Goal: Task Accomplishment & Management: Use online tool/utility

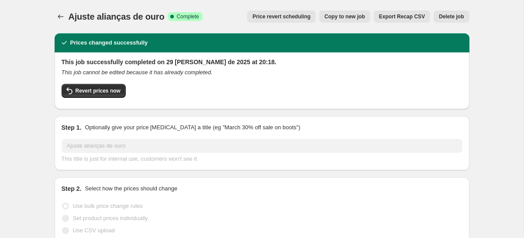
select select "percentage"
select select "collection"
click at [63, 16] on icon "Price change jobs" at bounding box center [60, 16] width 9 height 9
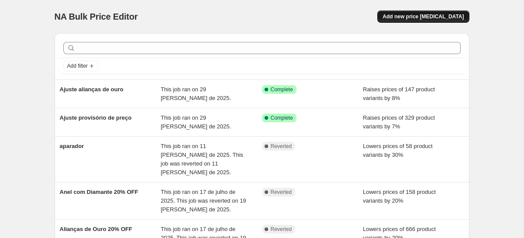
click at [425, 13] on button "Add new price [MEDICAL_DATA]" at bounding box center [423, 16] width 92 height 12
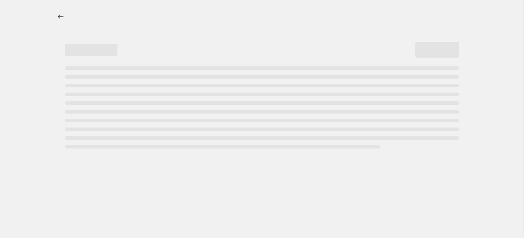
select select "percentage"
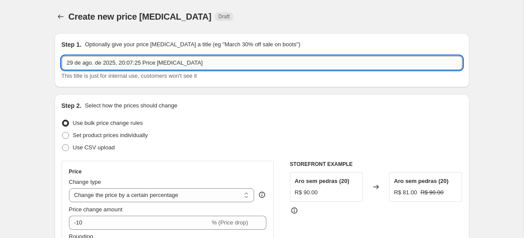
click at [130, 65] on input "29 de ago. de 2025, 20:07:25 Price [MEDICAL_DATA]" at bounding box center [262, 63] width 401 height 14
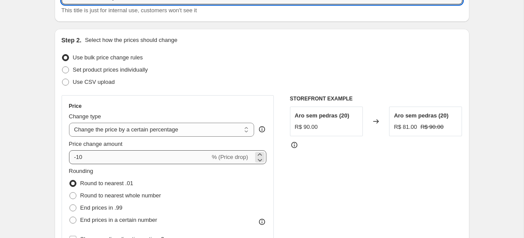
scroll to position [68, 0]
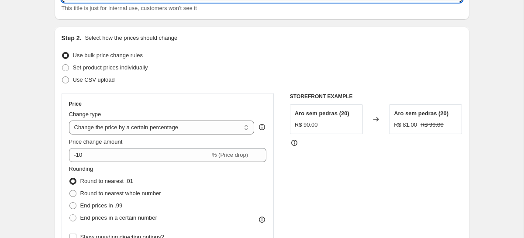
type input "Oferta 15% OFF Quinzena do Consumidor"
click at [128, 163] on div "Price Change type Change the price to a certain amount Change the price by a ce…" at bounding box center [168, 171] width 198 height 143
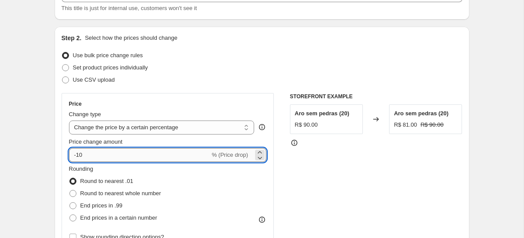
click at [124, 156] on input "-10" at bounding box center [139, 155] width 141 height 14
type input "-1"
click at [145, 83] on div "Use CSV upload" at bounding box center [262, 80] width 401 height 12
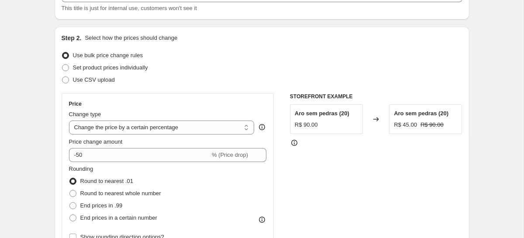
scroll to position [109, 0]
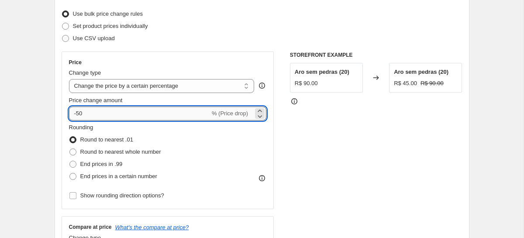
click at [116, 118] on input "-50" at bounding box center [139, 114] width 141 height 14
type input "-5"
type input "-15"
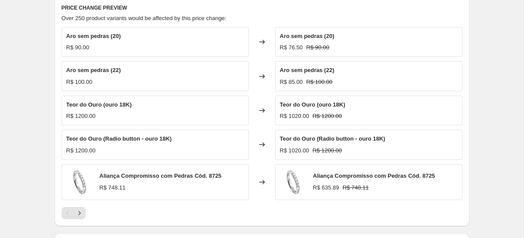
scroll to position [482, 0]
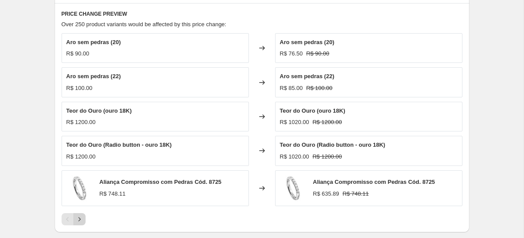
click at [81, 217] on icon "Next" at bounding box center [79, 219] width 9 height 9
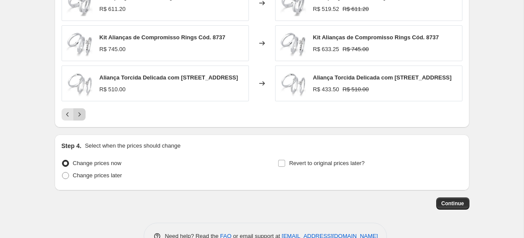
scroll to position [640, 0]
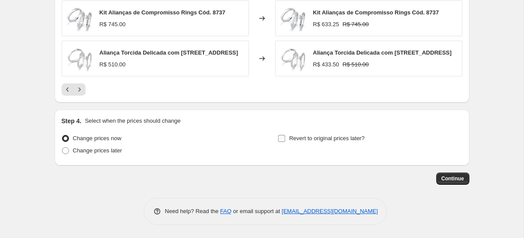
click at [293, 135] on span "Revert to original prices later?" at bounding box center [327, 138] width 76 height 7
click at [285, 135] on input "Revert to original prices later?" at bounding box center [281, 138] width 7 height 7
checkbox input "true"
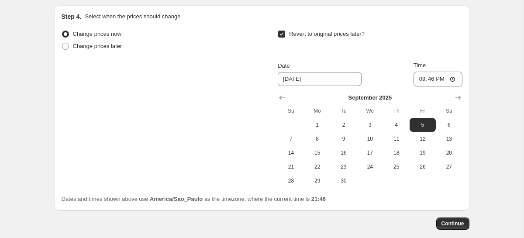
scroll to position [754, 0]
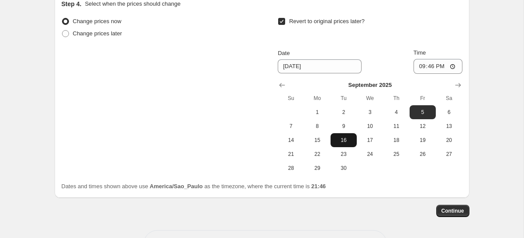
click at [346, 144] on span "16" at bounding box center [343, 140] width 19 height 7
type input "[DATE]"
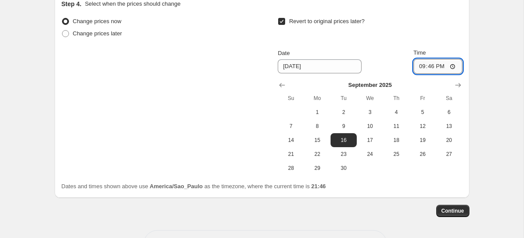
click at [430, 67] on input "21:46" at bounding box center [437, 66] width 49 height 15
type input "00:00"
click at [440, 210] on button "Continue" at bounding box center [452, 211] width 33 height 12
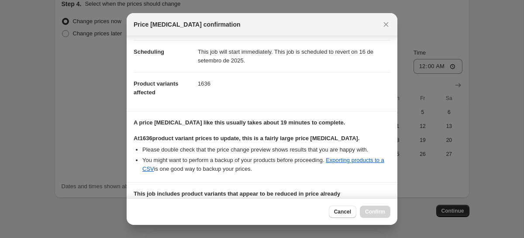
scroll to position [186, 0]
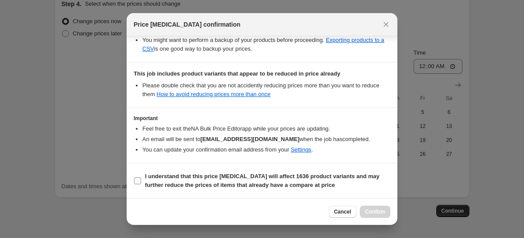
click at [137, 174] on label "I understand that this price [MEDICAL_DATA] will affect 1636 product variants a…" at bounding box center [262, 180] width 257 height 21
click at [137, 177] on input "I understand that this price [MEDICAL_DATA] will affect 1636 product variants a…" at bounding box center [137, 180] width 7 height 7
checkbox input "true"
click at [368, 213] on span "Confirm" at bounding box center [375, 211] width 20 height 7
